Goal: Task Accomplishment & Management: Manage account settings

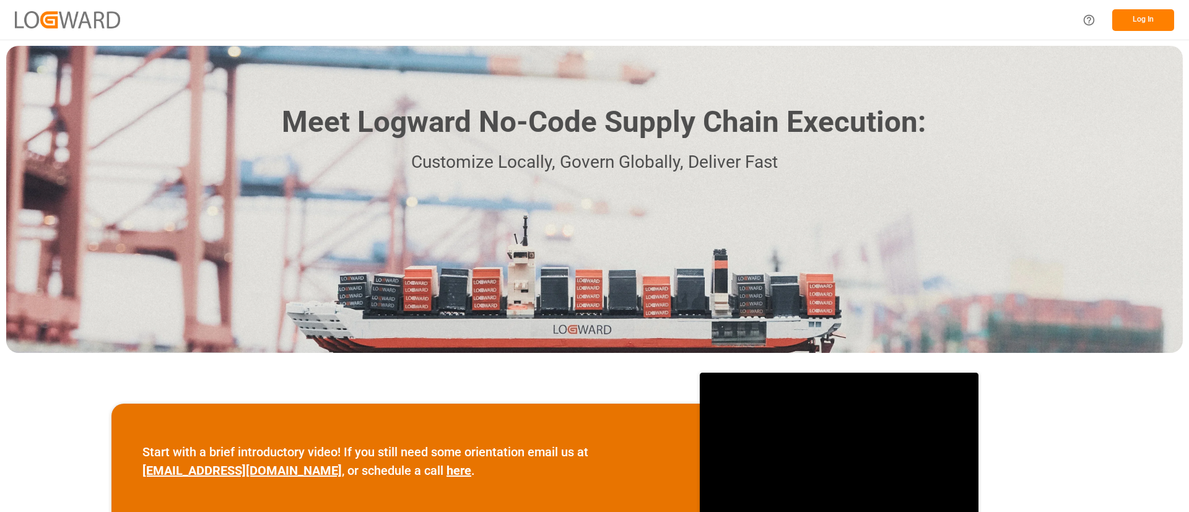
click at [1168, 7] on div "Log In" at bounding box center [1124, 20] width 99 height 28
click at [1163, 16] on button "Log In" at bounding box center [1143, 20] width 62 height 22
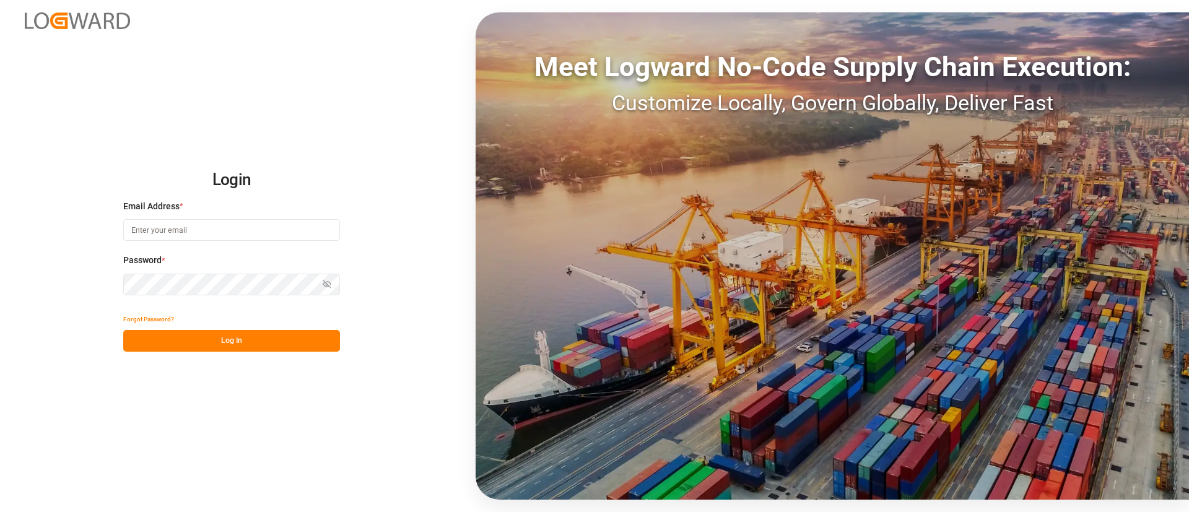
click at [233, 231] on input at bounding box center [231, 230] width 217 height 22
type input "[PERSON_NAME][EMAIL_ADDRESS][PERSON_NAME][DOMAIN_NAME]"
click at [267, 337] on button "Log In" at bounding box center [231, 341] width 217 height 22
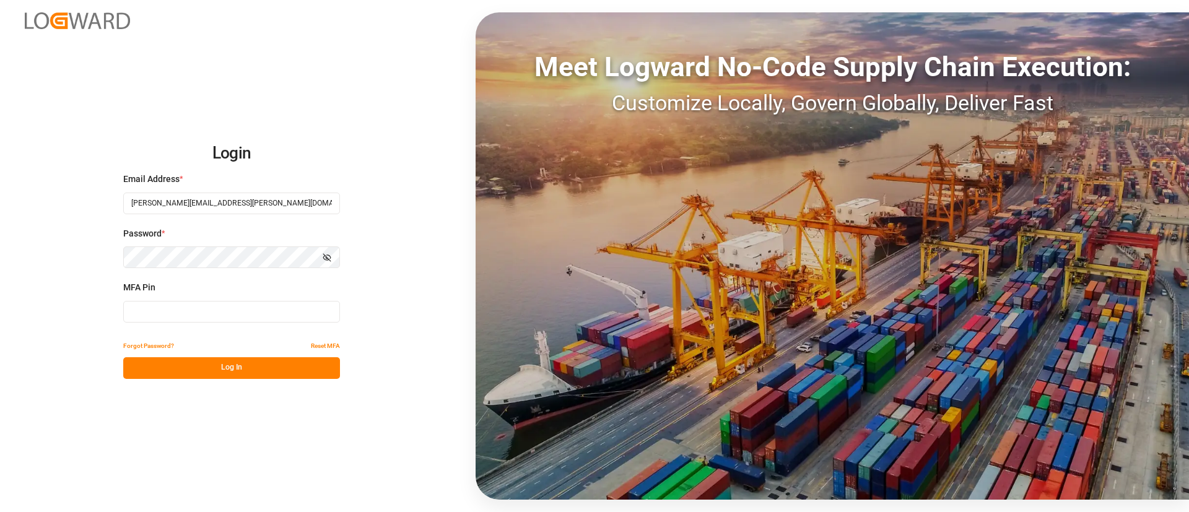
click at [276, 319] on input at bounding box center [231, 312] width 217 height 22
type input "006493"
click at [280, 360] on button "Log In" at bounding box center [231, 368] width 217 height 22
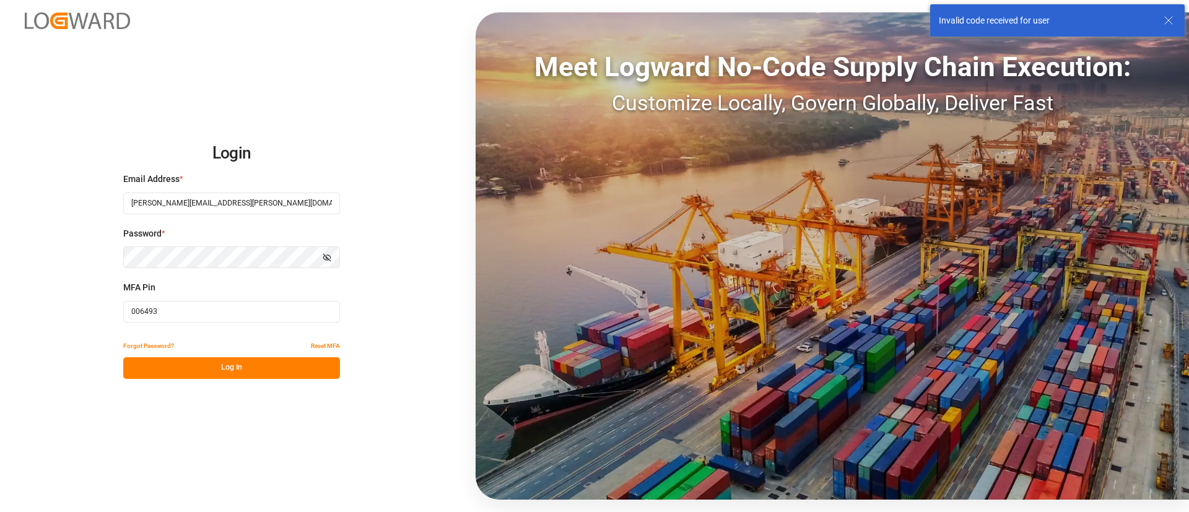
click at [119, 261] on div "Login Email Address * [PERSON_NAME][EMAIL_ADDRESS][PERSON_NAME][DOMAIN_NAME] Pa…" at bounding box center [594, 256] width 1189 height 512
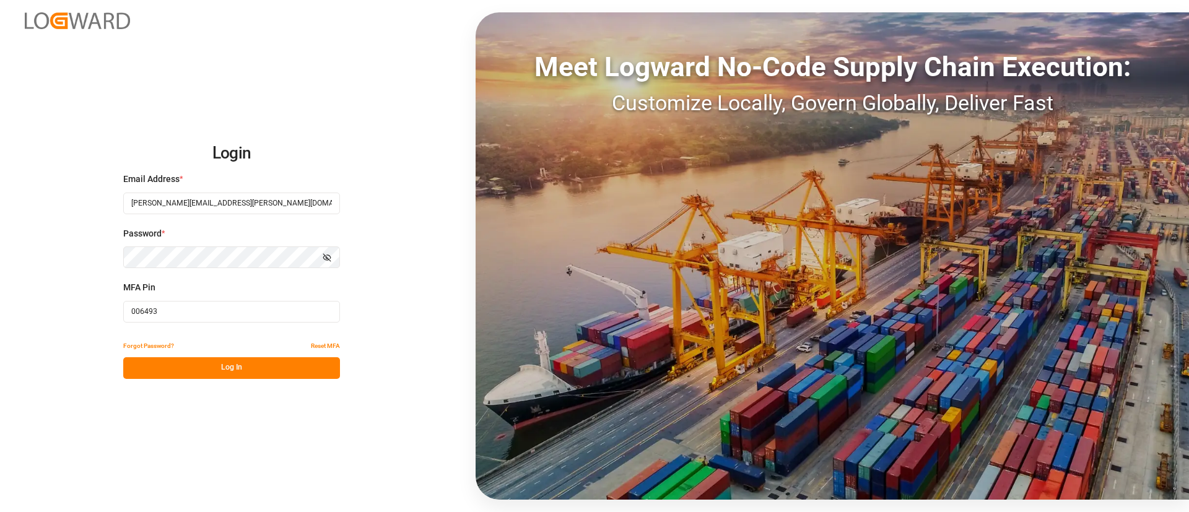
drag, startPoint x: 162, startPoint y: 314, endPoint x: 108, endPoint y: 313, distance: 53.9
click at [108, 313] on div "Login Email Address * [PERSON_NAME][EMAIL_ADDRESS][PERSON_NAME][DOMAIN_NAME] Pa…" at bounding box center [594, 256] width 1189 height 512
type input "487493"
click at [215, 373] on button "Log In" at bounding box center [231, 368] width 217 height 22
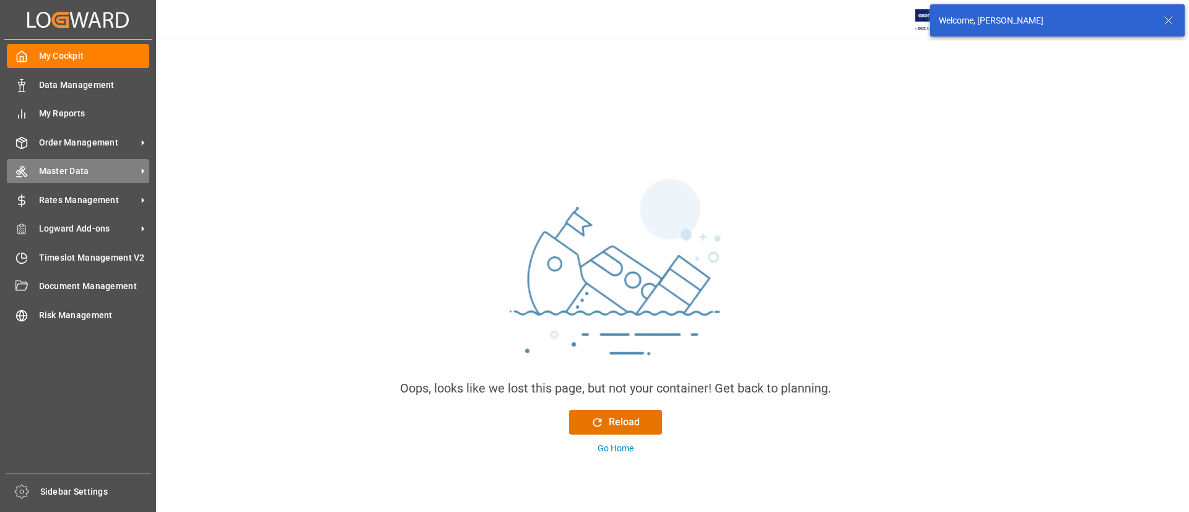
click at [56, 168] on span "Master Data" at bounding box center [88, 171] width 98 height 13
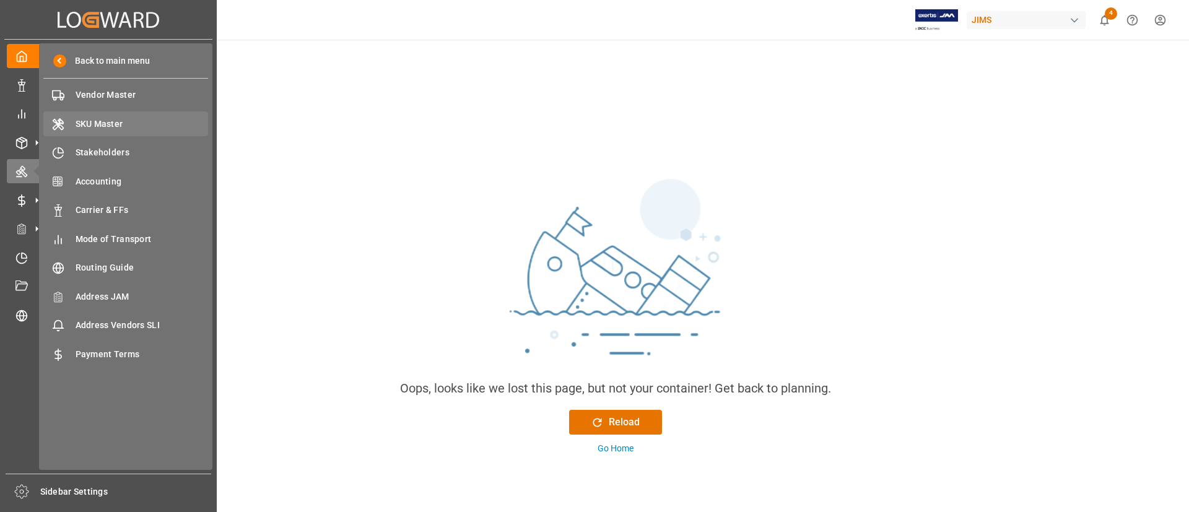
click at [103, 119] on span "SKU Master" at bounding box center [142, 124] width 133 height 13
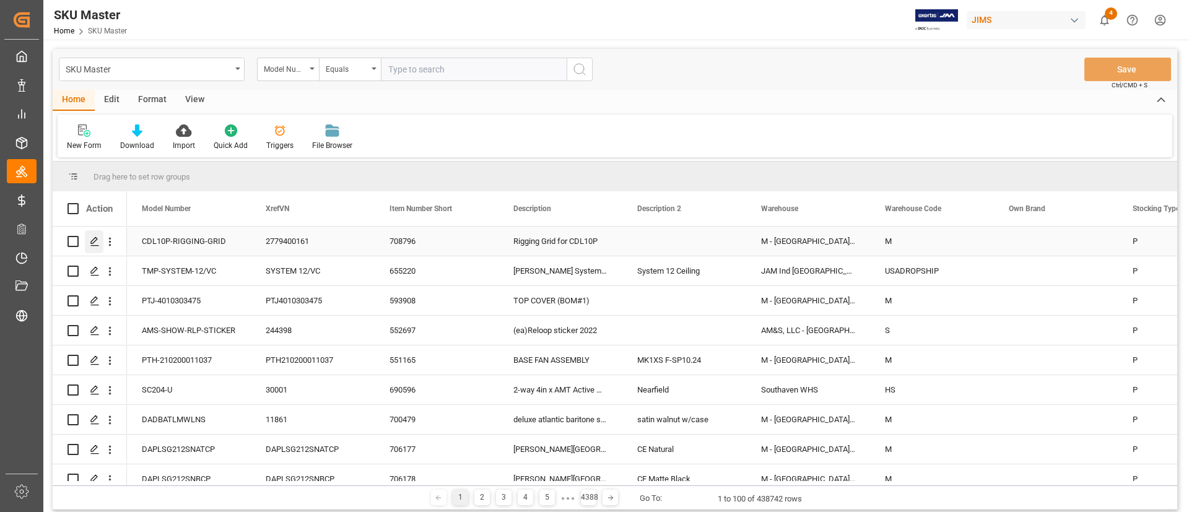
click at [98, 247] on div "Press SPACE to select this row." at bounding box center [94, 241] width 19 height 23
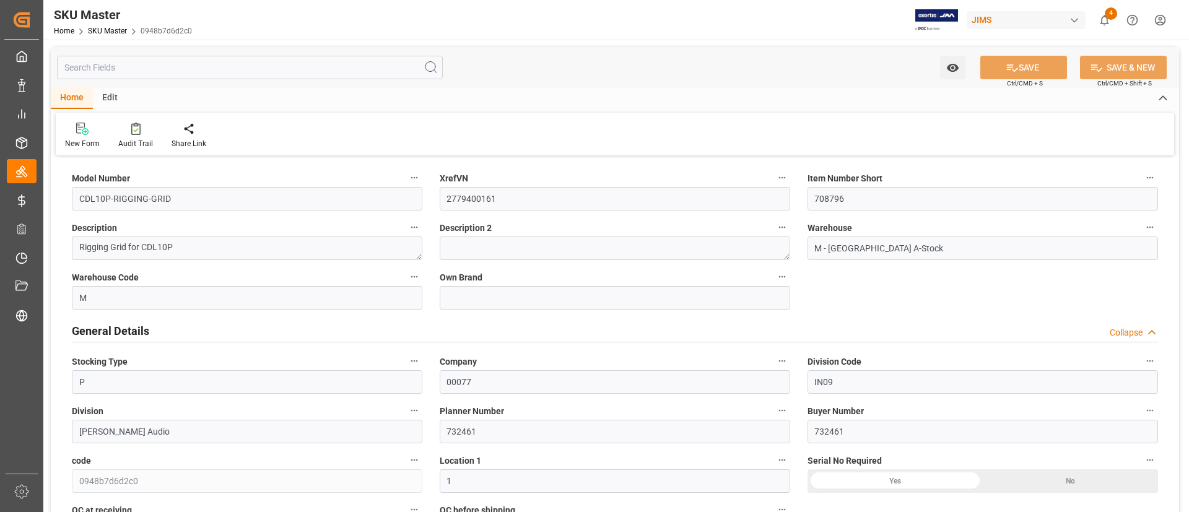
type input "0"
type input "45"
type input "0"
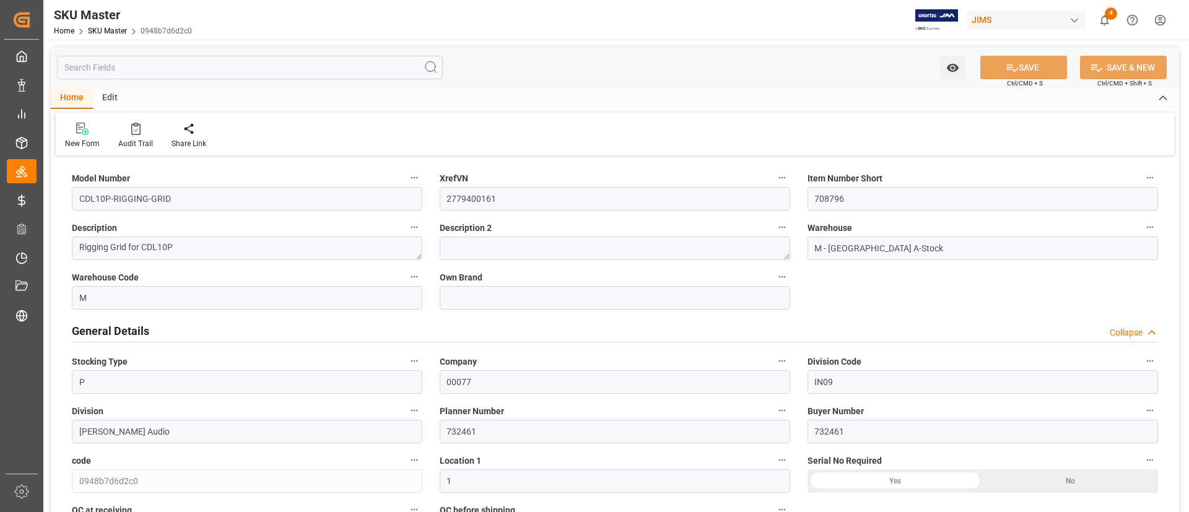
type input "6"
type input "24.5"
type input "0"
type input "1.2849"
type input "0"
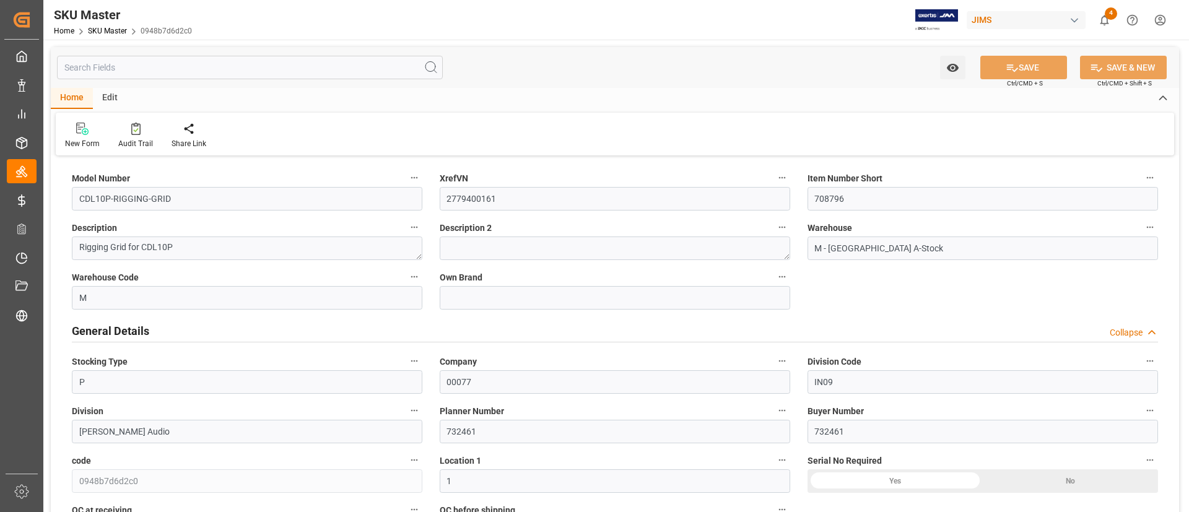
type input "1"
type input "0"
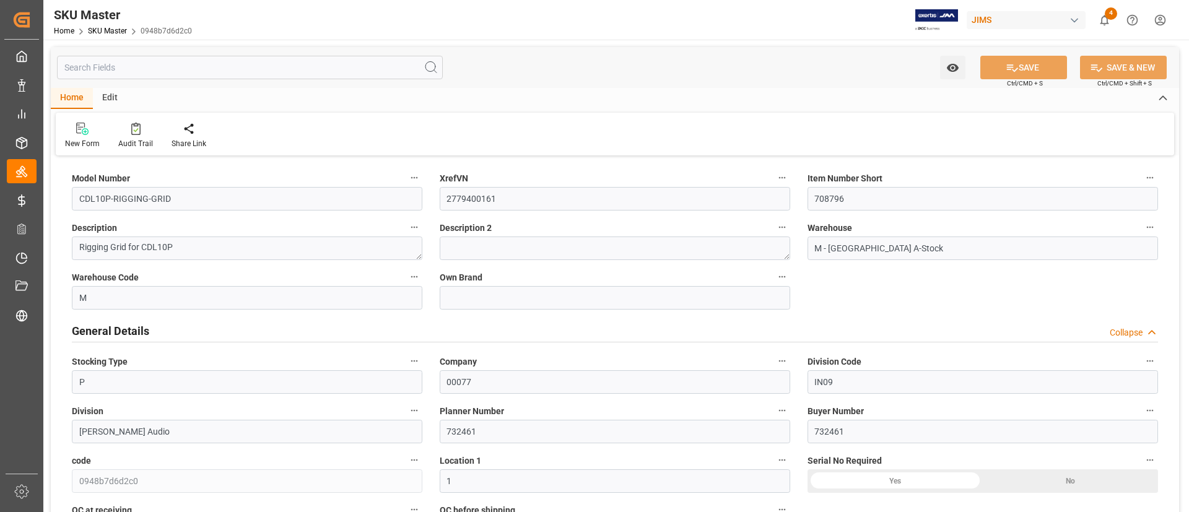
type input "0"
click at [131, 128] on icon at bounding box center [135, 129] width 9 height 12
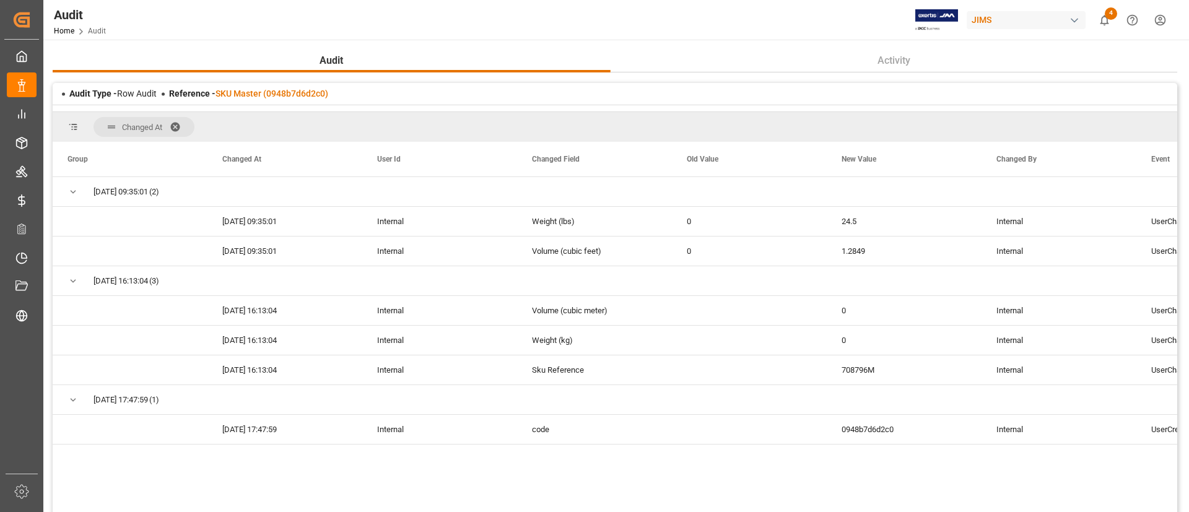
click at [176, 124] on span at bounding box center [180, 126] width 20 height 11
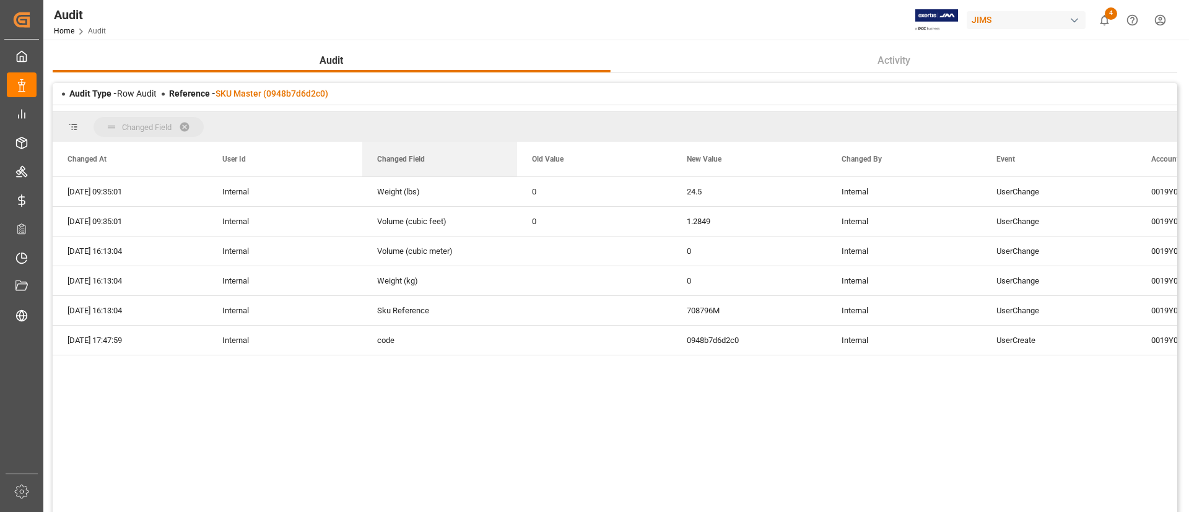
drag, startPoint x: 391, startPoint y: 163, endPoint x: 345, endPoint y: 128, distance: 57.7
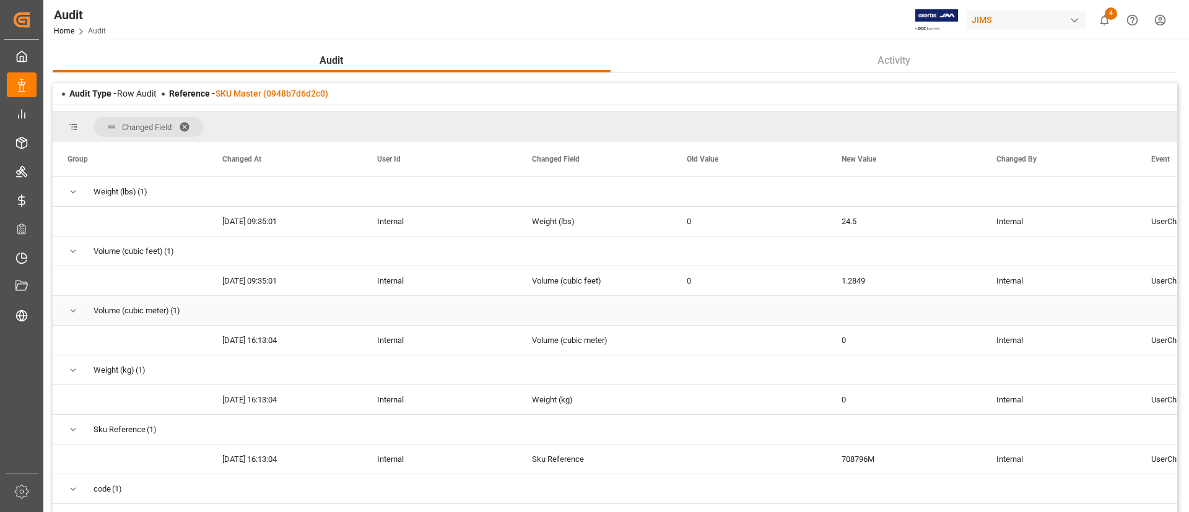
scroll to position [14, 0]
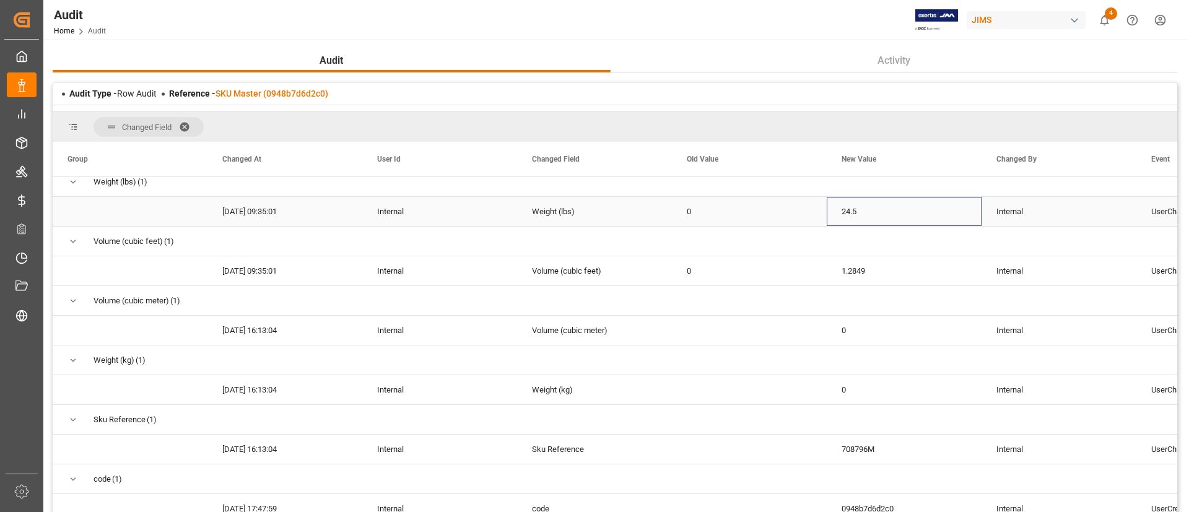
click at [831, 220] on div "24.5" at bounding box center [904, 211] width 155 height 29
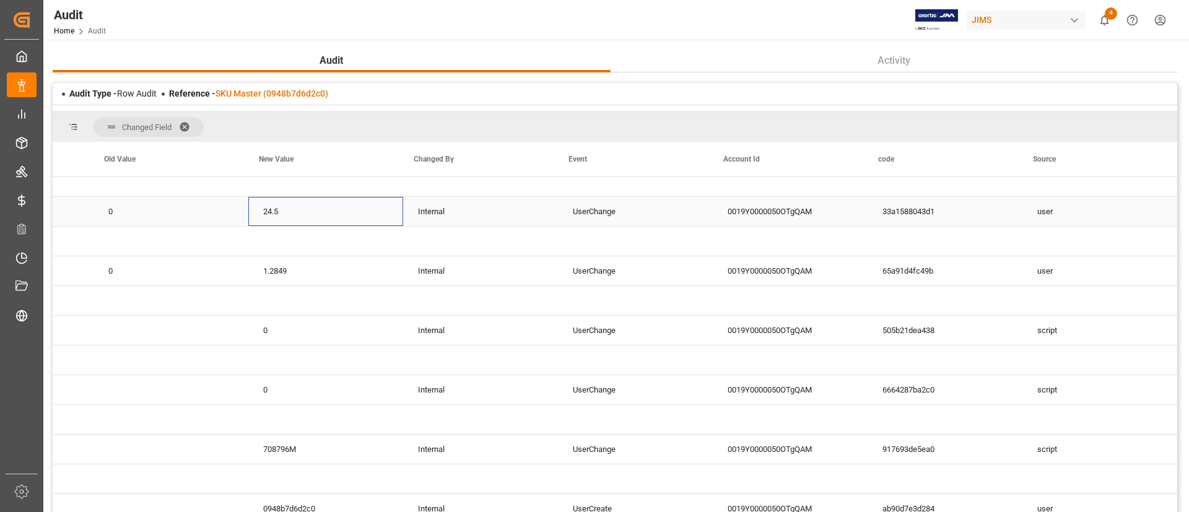
scroll to position [0, 0]
